Goal: Task Accomplishment & Management: Complete application form

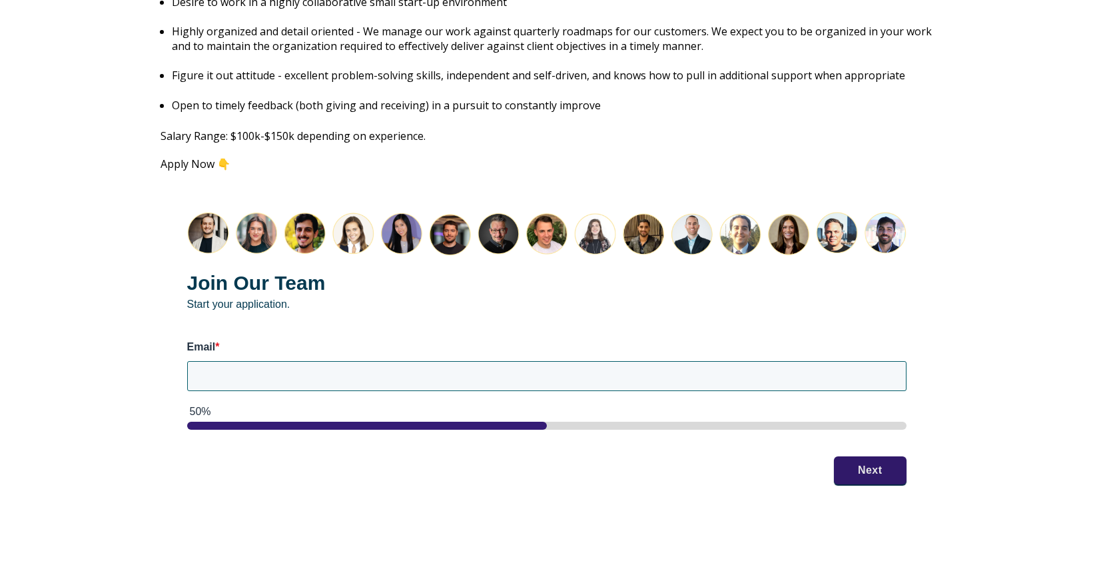
scroll to position [1645, 0]
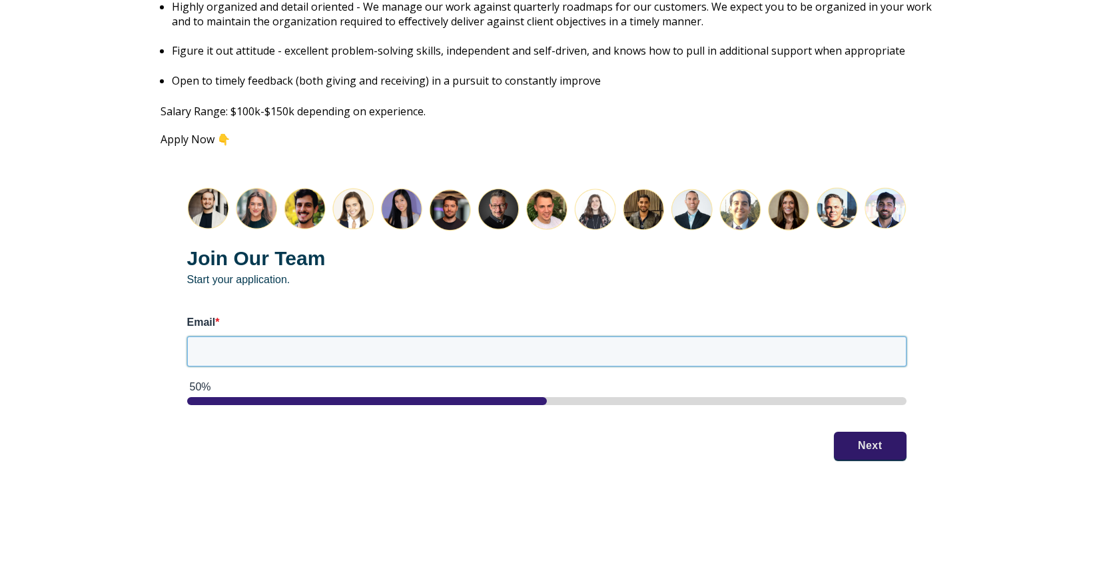
click at [316, 337] on input "Email *" at bounding box center [546, 350] width 719 height 29
type input "[EMAIL_ADDRESS][DOMAIN_NAME]"
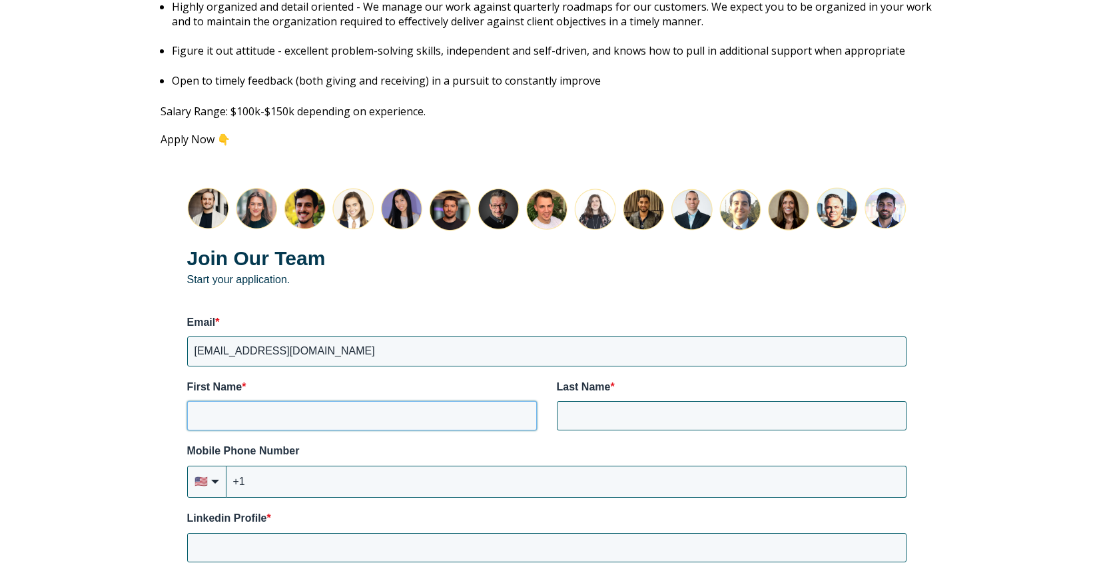
click at [332, 401] on input "First Name *" at bounding box center [362, 415] width 350 height 29
type input "Faith"
type input "[PERSON_NAME]"
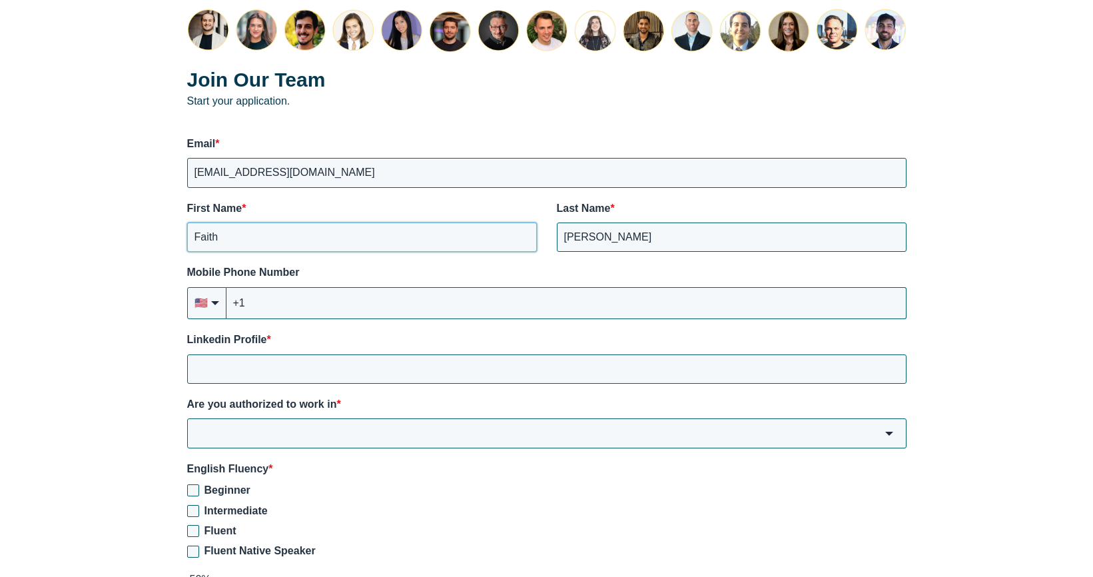
scroll to position [1844, 0]
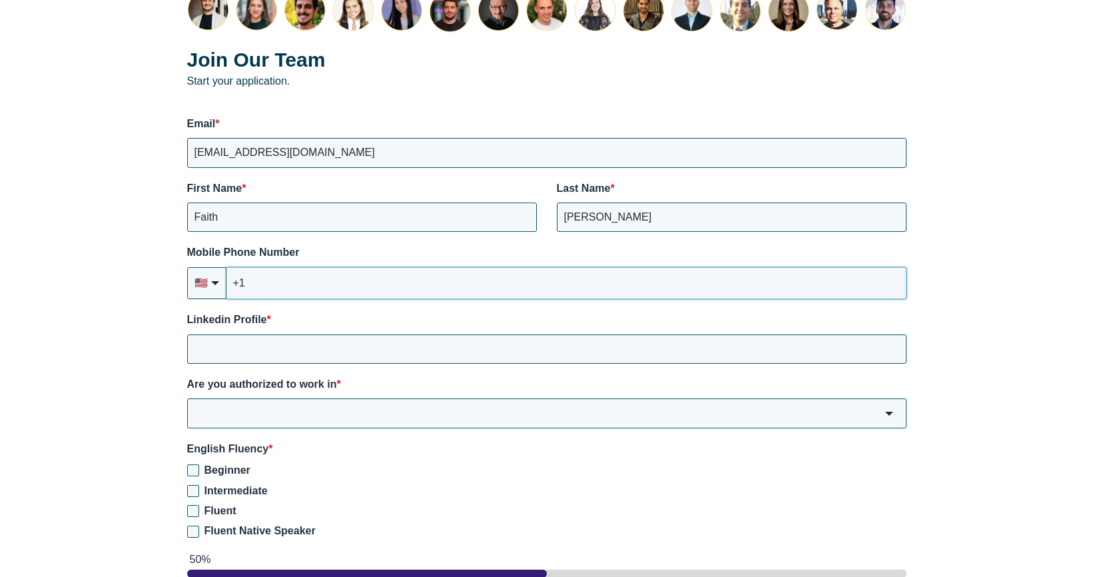
click at [331, 269] on input "+1" at bounding box center [566, 283] width 680 height 32
click at [330, 270] on input "+1" at bounding box center [566, 283] width 680 height 32
type input "[PHONE_NUMBER]"
click at [326, 336] on input "Linkedin Profile *" at bounding box center [546, 348] width 719 height 29
paste input "[URL][DOMAIN_NAME]"
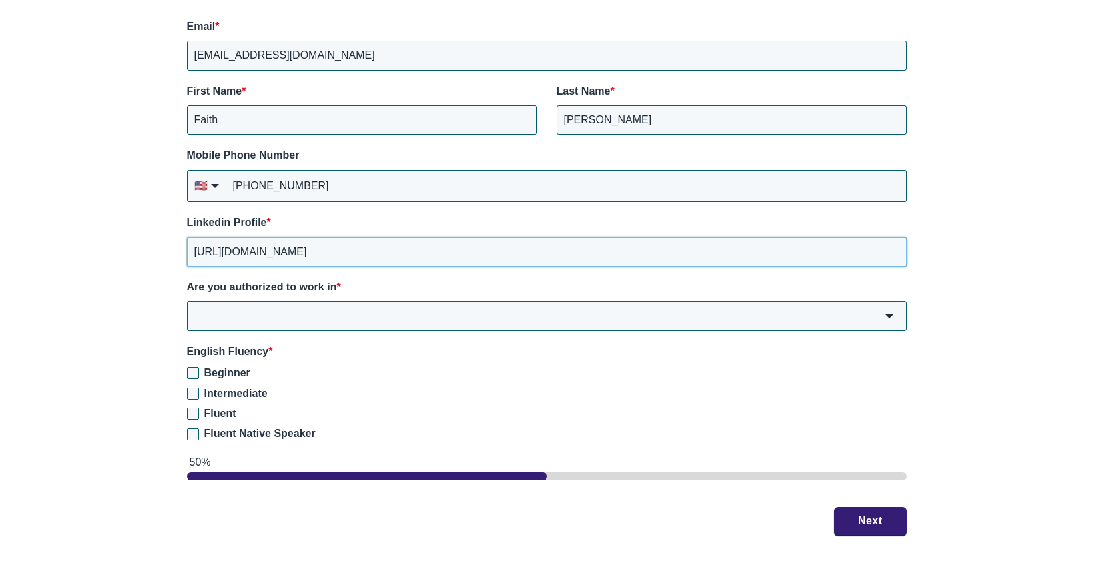
scroll to position [2004, 0]
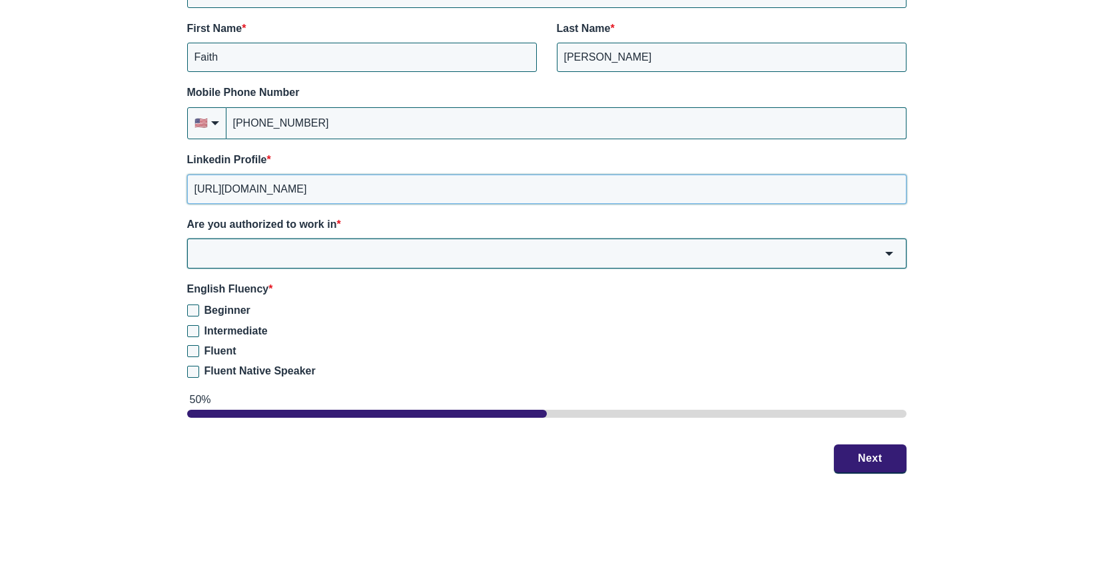
type input "[URL][DOMAIN_NAME]"
click at [350, 248] on input "Are you authorized to work in *" at bounding box center [546, 252] width 719 height 29
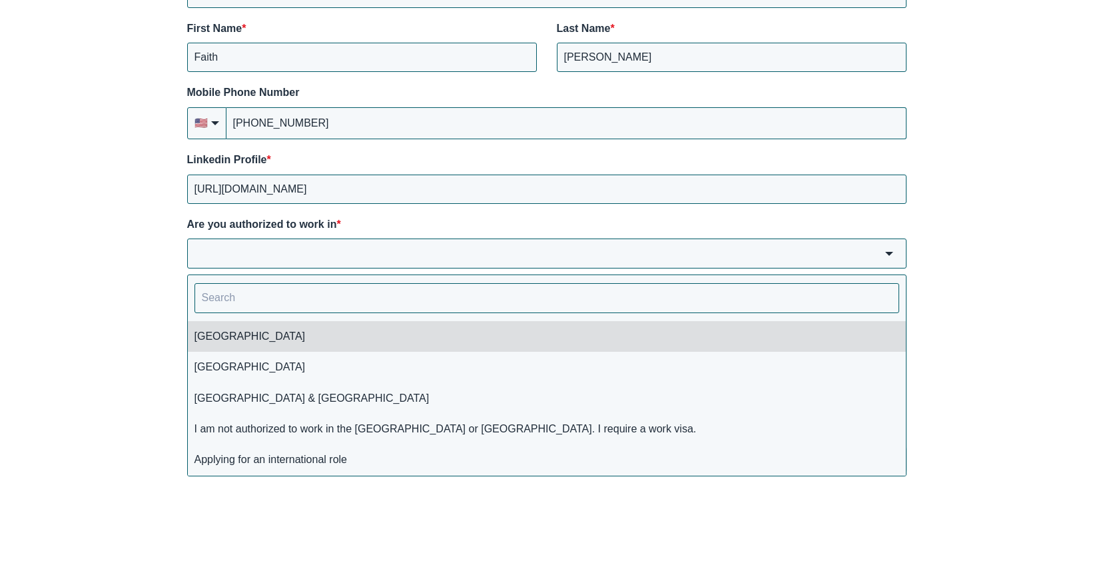
click at [321, 321] on li "[GEOGRAPHIC_DATA]" at bounding box center [547, 336] width 718 height 31
type input "[GEOGRAPHIC_DATA]"
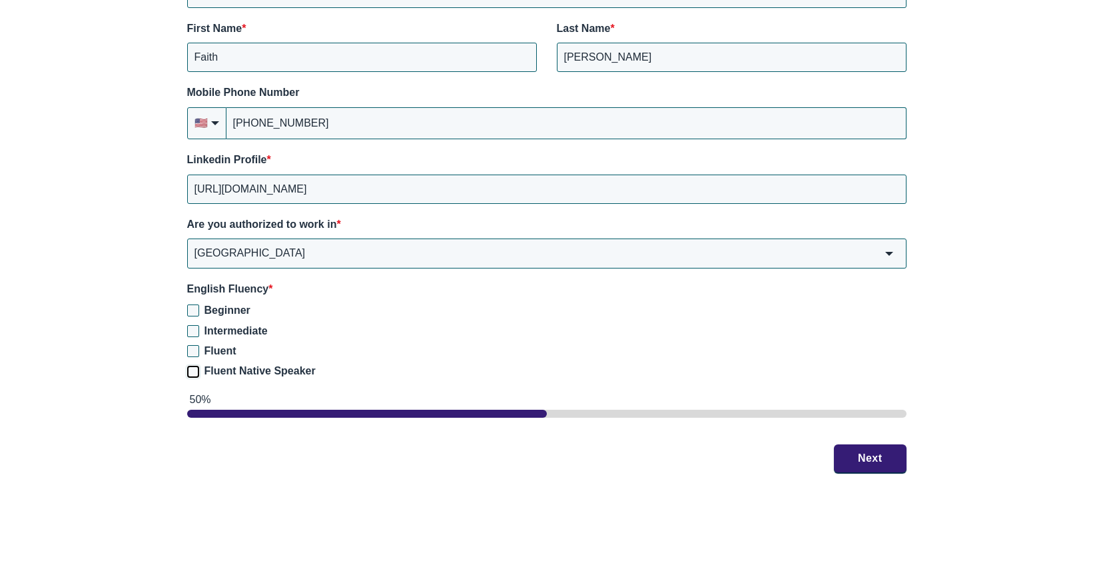
click at [196, 366] on input "Fluent Native Speaker" at bounding box center [193, 372] width 12 height 12
checkbox input "true"
click at [863, 444] on button "Next" at bounding box center [870, 458] width 73 height 28
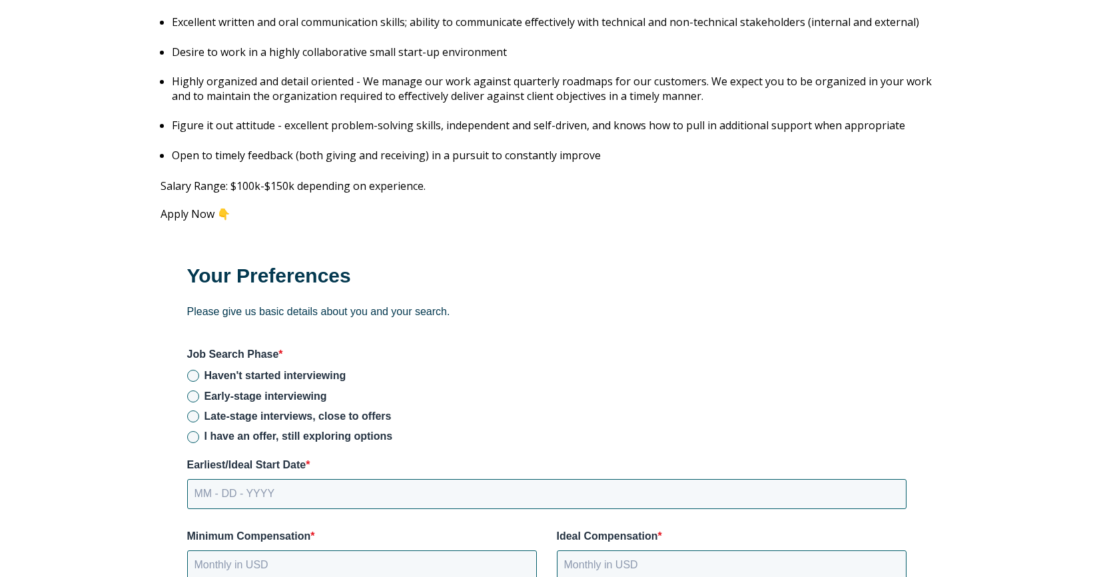
scroll to position [1573, 0]
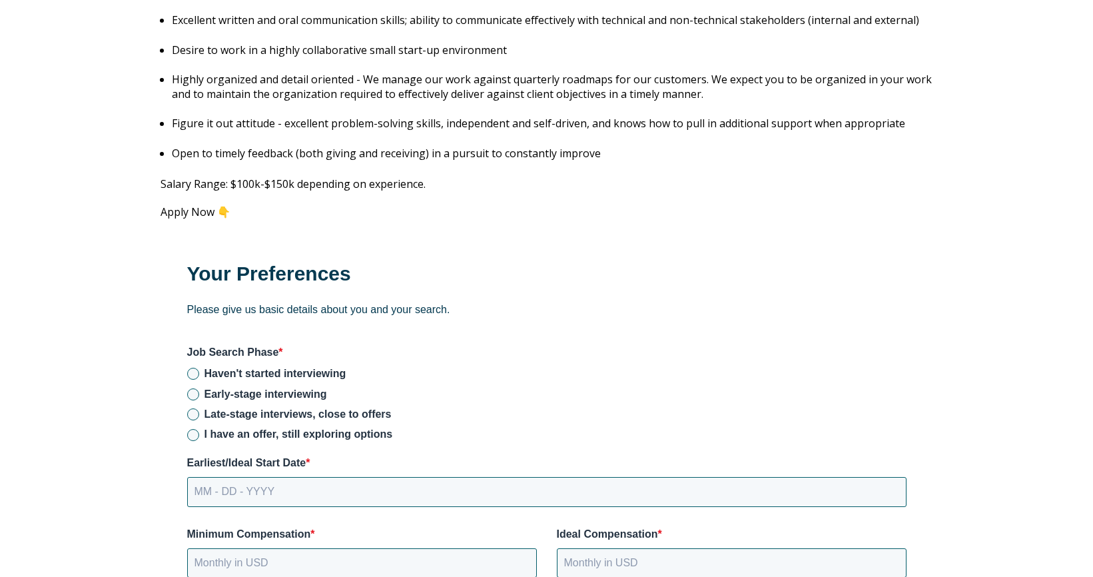
click at [258, 388] on span "Early-stage interviewing" at bounding box center [265, 393] width 123 height 11
click at [199, 388] on input "Early-stage interviewing" at bounding box center [193, 394] width 12 height 12
radio input "true"
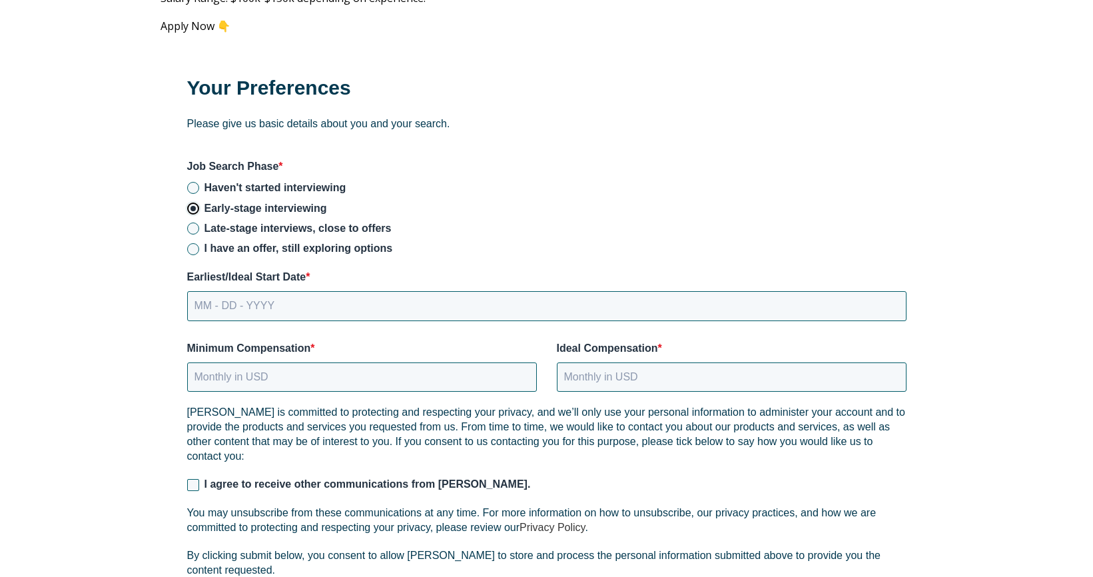
scroll to position [1779, 0]
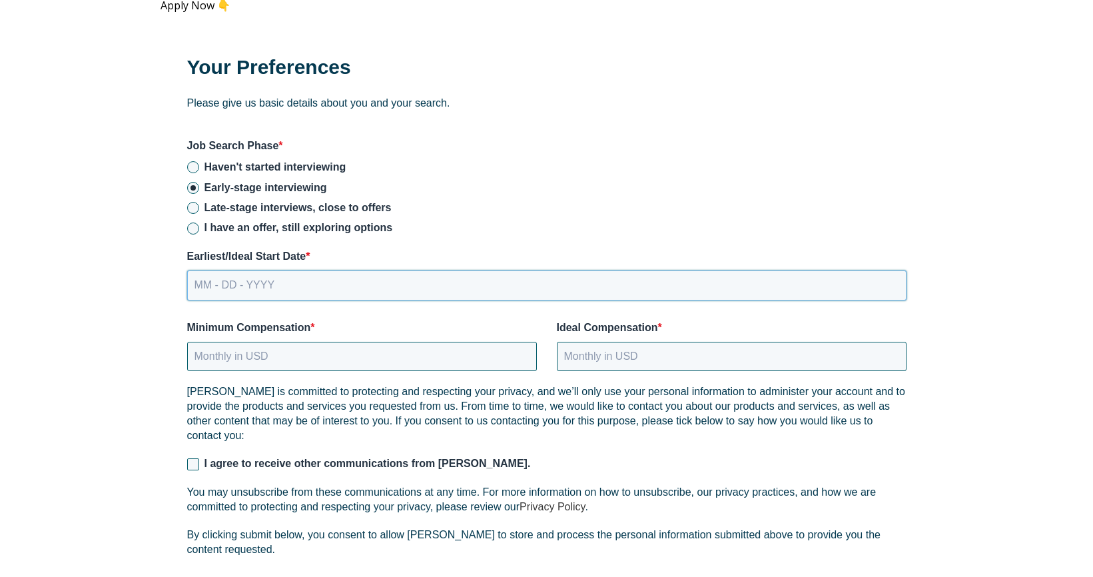
click at [260, 271] on input "MM - DD - YYYY" at bounding box center [546, 284] width 719 height 29
click at [339, 273] on input "MM - DD - YYYY" at bounding box center [546, 284] width 719 height 29
click at [194, 270] on input "MM - DD - YYYY" at bounding box center [546, 284] width 719 height 29
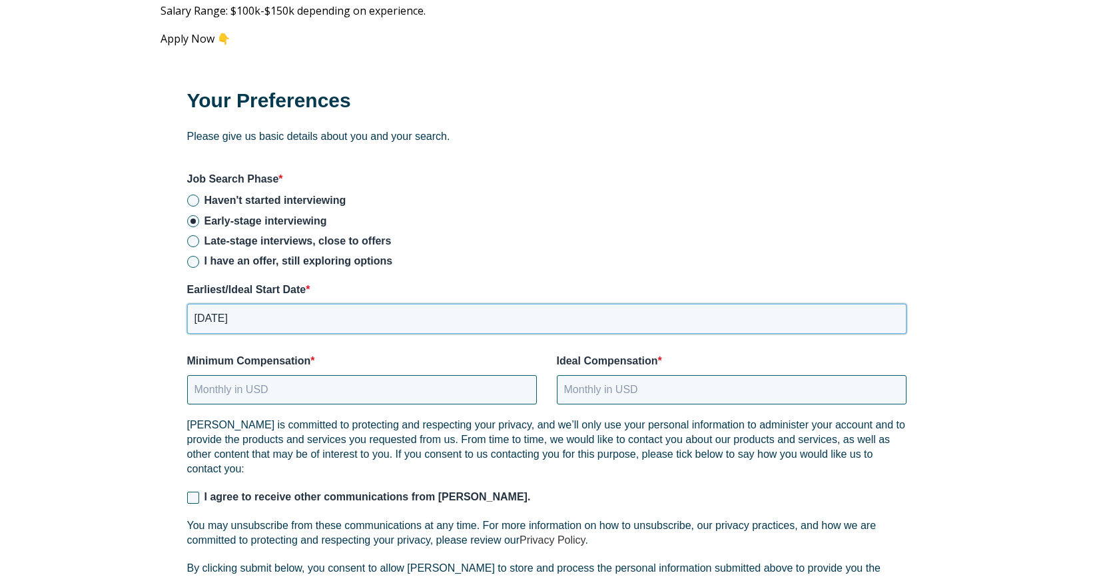
scroll to position [1748, 0]
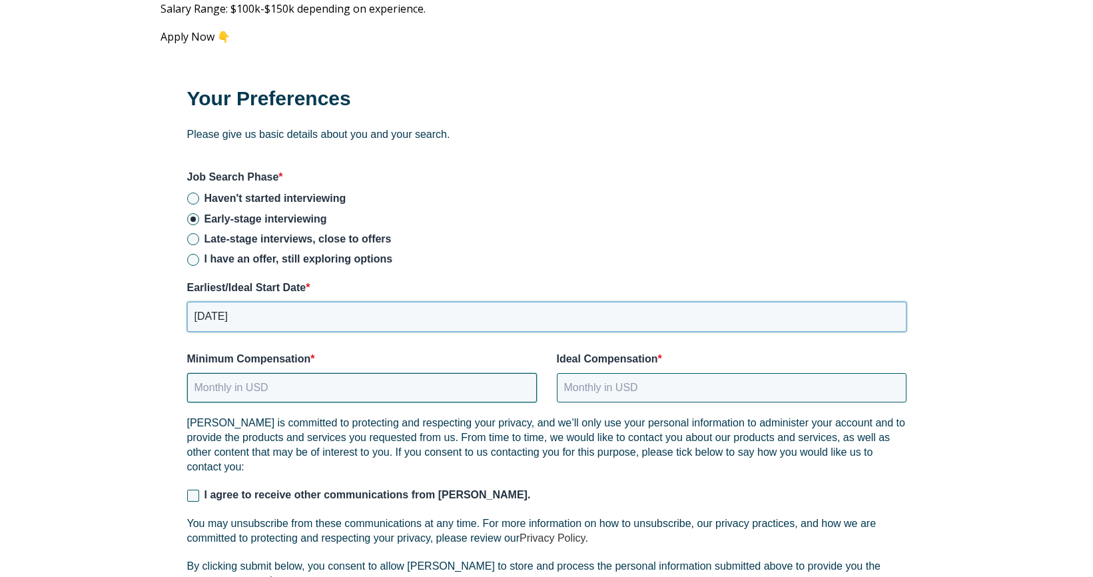
type input "[DATE]"
click at [312, 373] on input "Minimum Compensation *" at bounding box center [362, 387] width 350 height 29
click at [376, 373] on input "Minimum Compensation *" at bounding box center [362, 387] width 350 height 29
click at [195, 477] on div "[PERSON_NAME] is committed to protecting and respecting your privacy, and we’ll…" at bounding box center [546, 508] width 719 height 185
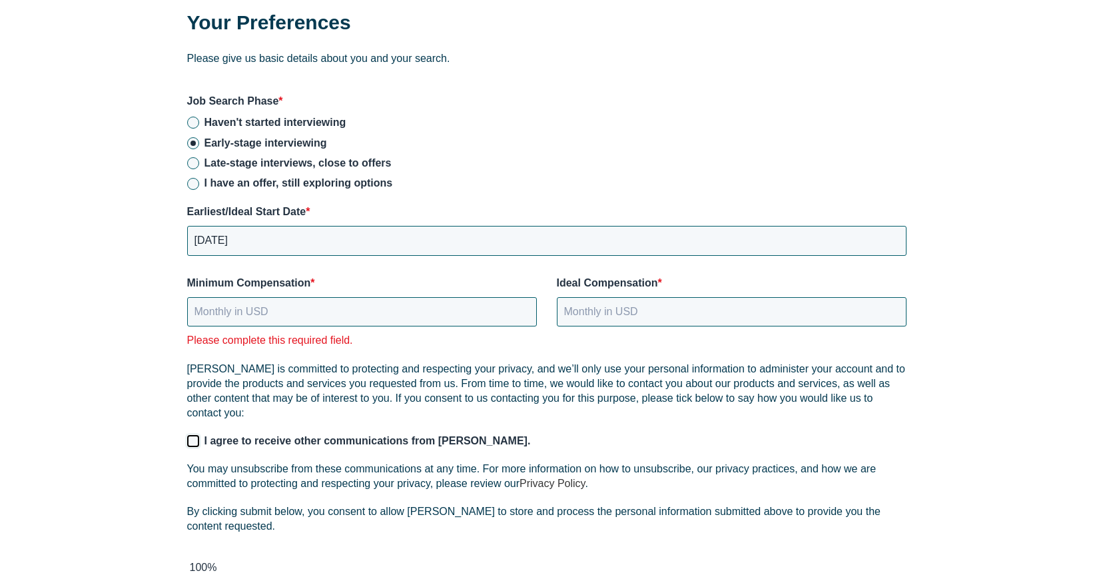
scroll to position [1831, 0]
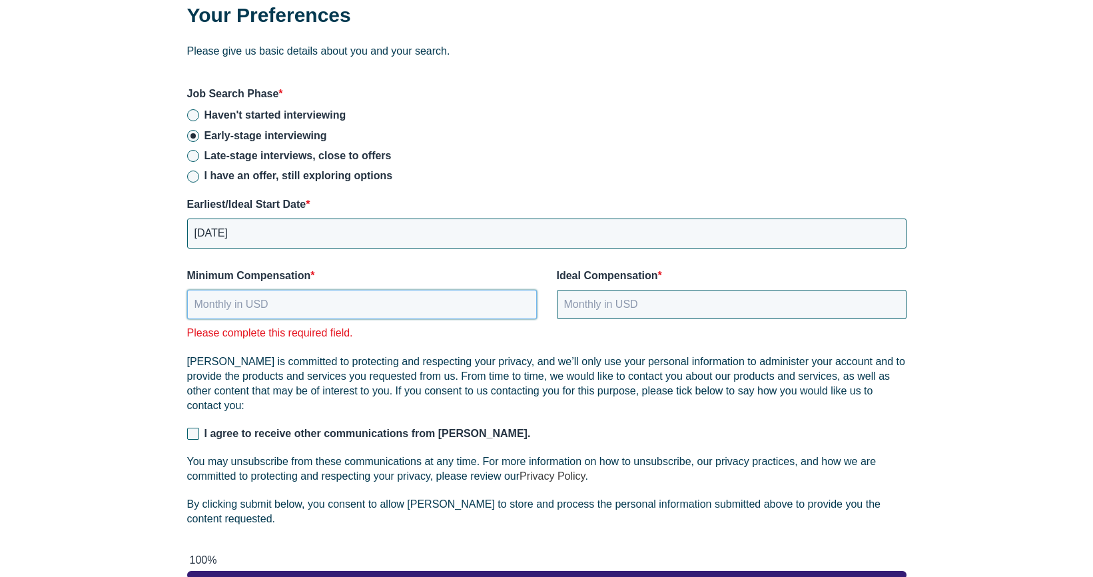
click at [272, 291] on input "Minimum Compensation *" at bounding box center [362, 304] width 350 height 29
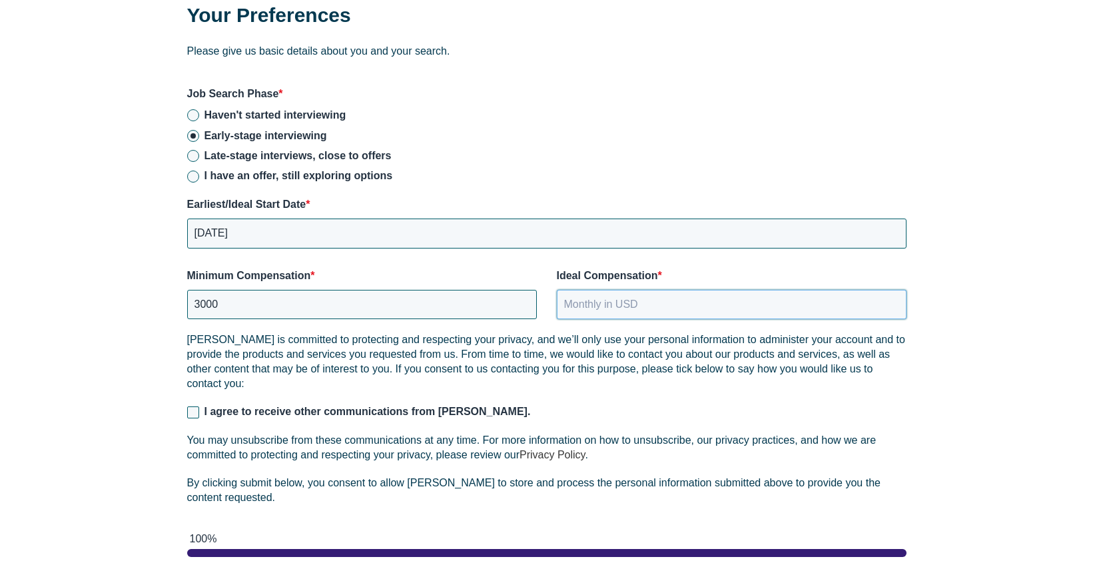
click at [608, 292] on input "Ideal Compensation *" at bounding box center [732, 304] width 350 height 29
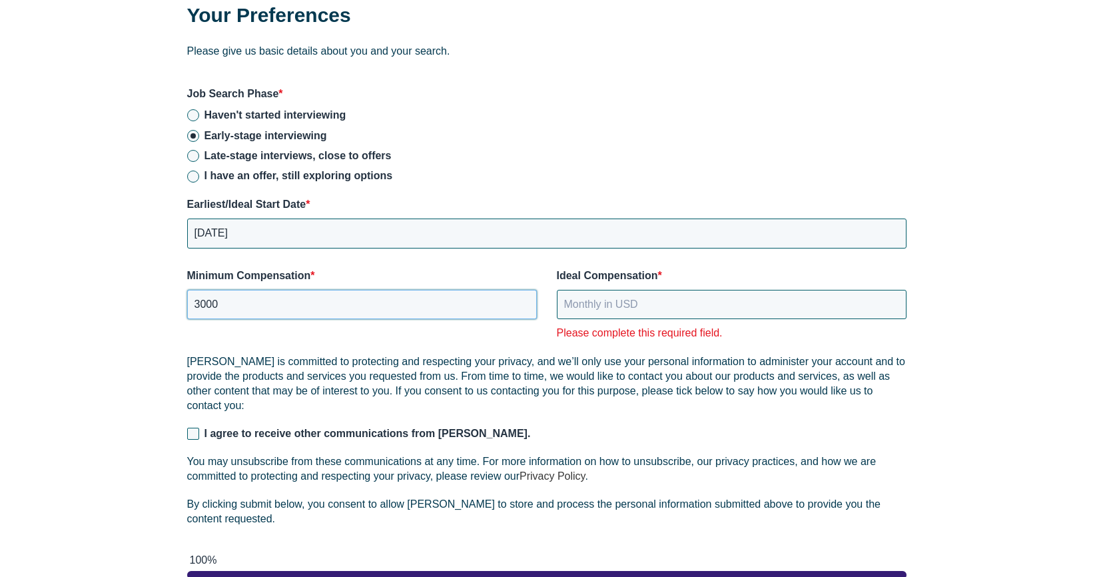
drag, startPoint x: 248, startPoint y: 292, endPoint x: 234, endPoint y: 288, distance: 14.7
click at [239, 290] on input "3000" at bounding box center [362, 304] width 350 height 29
drag, startPoint x: 216, startPoint y: 290, endPoint x: 167, endPoint y: 288, distance: 49.4
click at [167, 288] on div "Your Preferences Please give us basic details about you and your search. Job Se…" at bounding box center [547, 317] width 773 height 685
type input "5000"
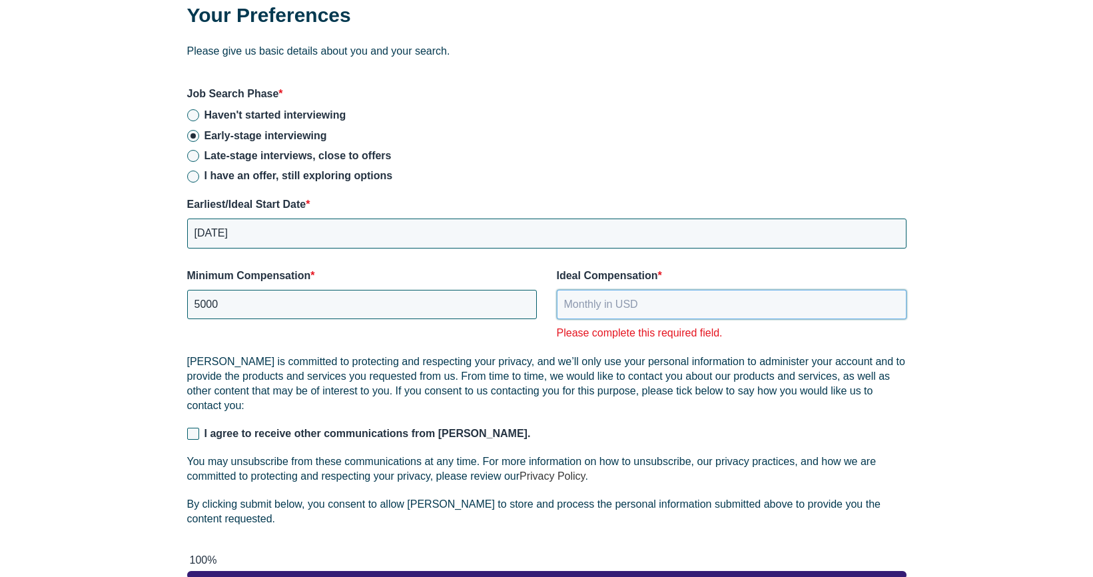
click at [608, 291] on input "Ideal Compensation *" at bounding box center [732, 304] width 350 height 29
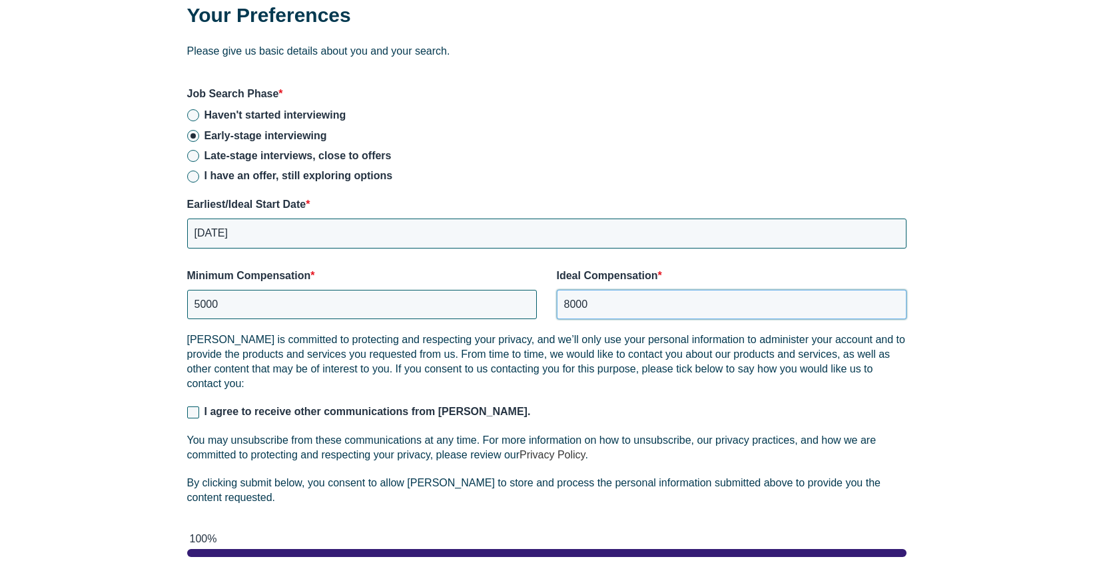
type input "8000"
click at [679, 379] on div "[PERSON_NAME] is committed to protecting and respecting your privacy, and we’ll…" at bounding box center [546, 424] width 719 height 185
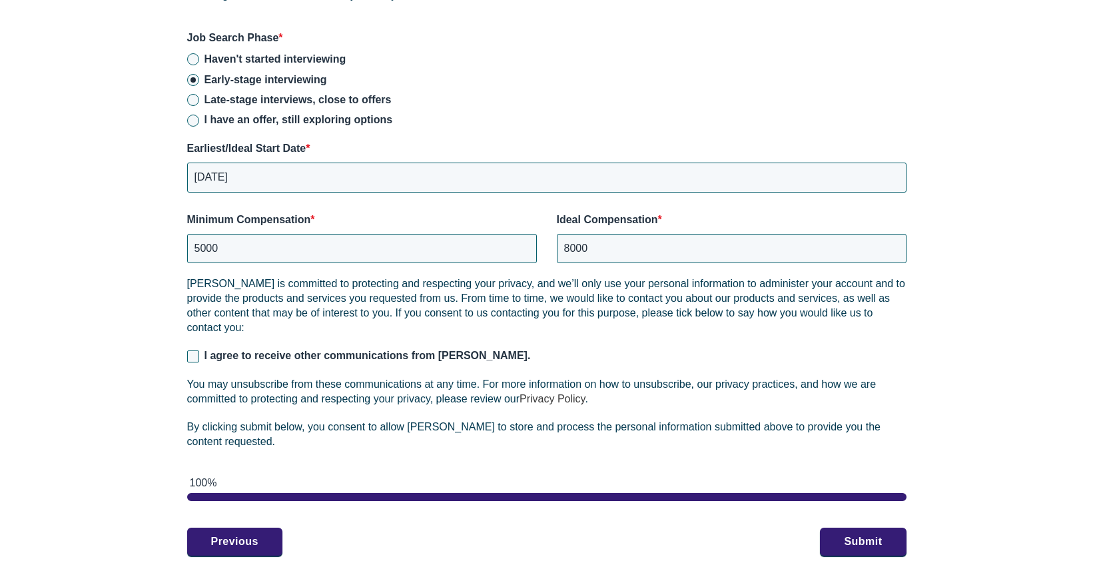
scroll to position [1905, 0]
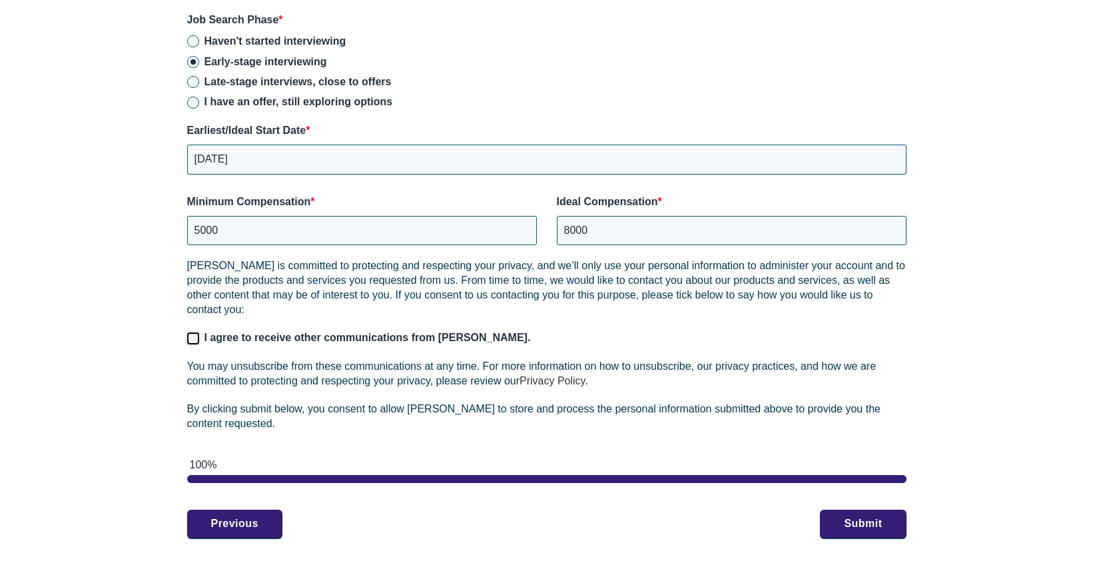
click at [191, 332] on input "I agree to receive other communications from [PERSON_NAME]." at bounding box center [193, 338] width 12 height 12
checkbox input "true"
click at [858, 512] on button "Submit" at bounding box center [863, 523] width 86 height 28
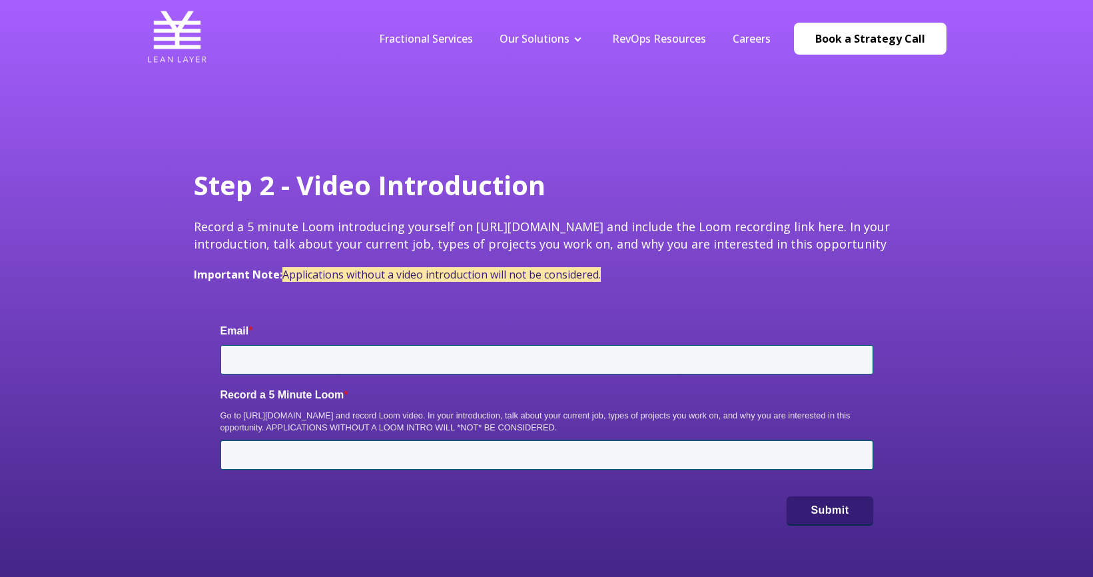
type input "[EMAIL_ADDRESS][DOMAIN_NAME]"
